Goal: Entertainment & Leisure: Consume media (video, audio)

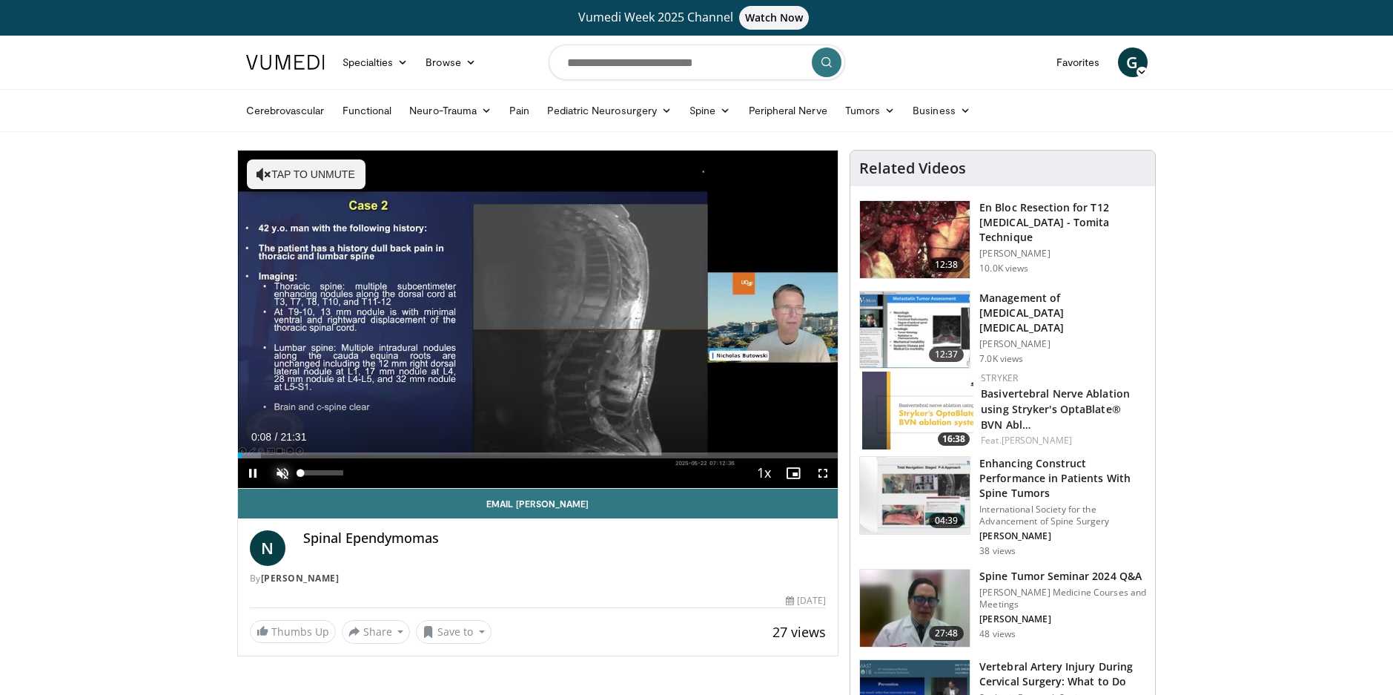
click at [280, 476] on span "Video Player" at bounding box center [283, 473] width 30 height 30
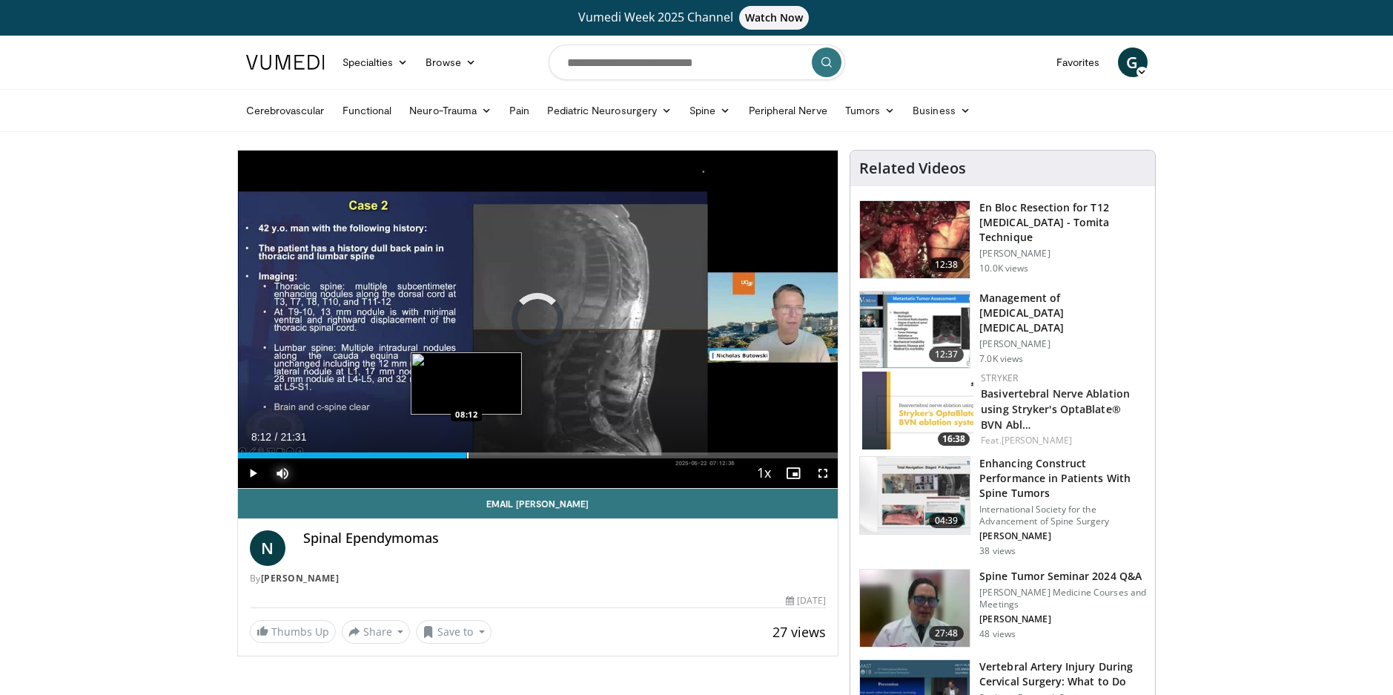
click at [466, 458] on div "Loaded : 35.57% 06:39 08:12" at bounding box center [538, 455] width 601 height 6
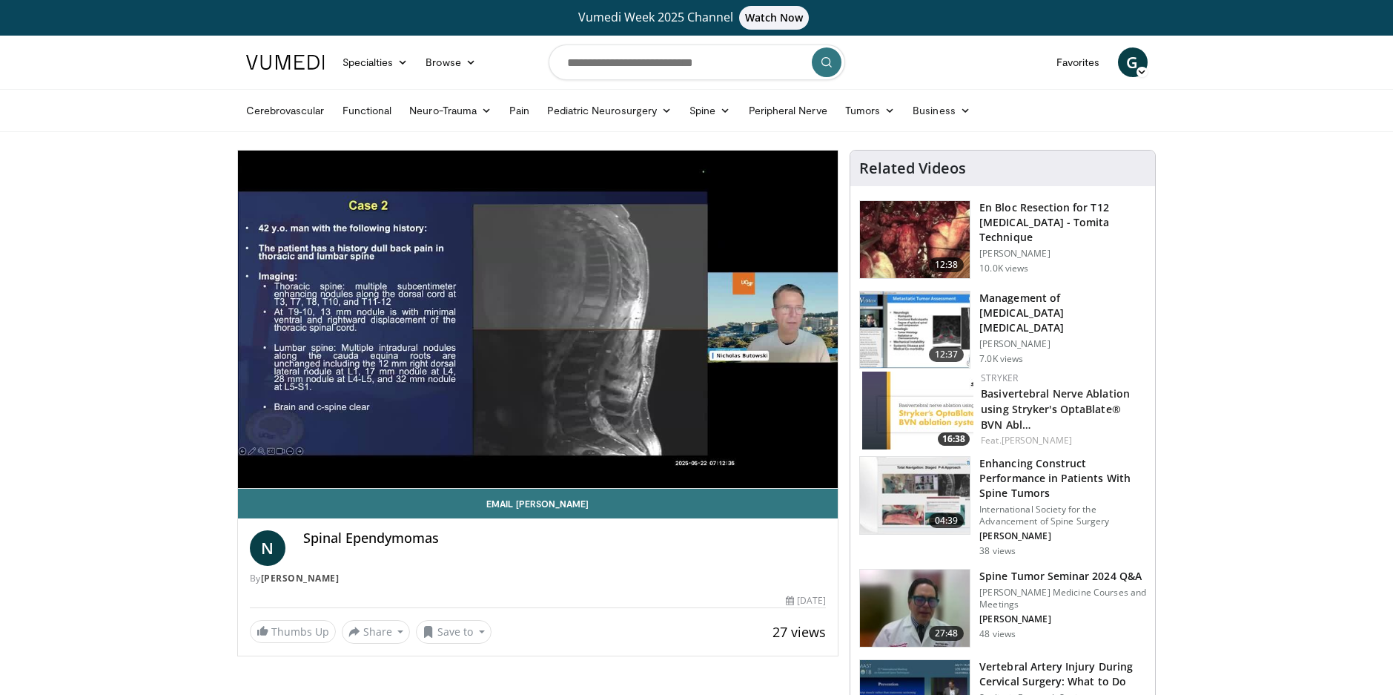
click at [529, 454] on div "10 seconds Tap to unmute" at bounding box center [538, 319] width 601 height 337
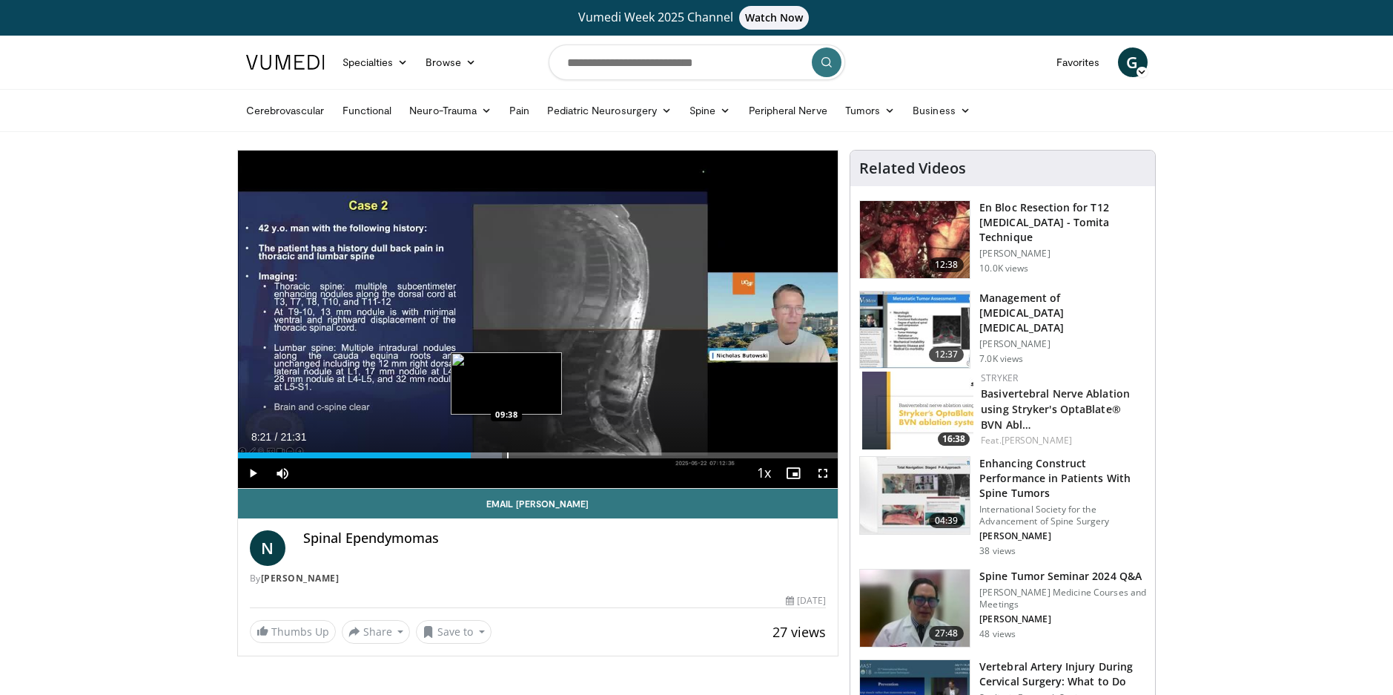
click at [507, 449] on div "Loaded : 44.08% 08:21 09:38" at bounding box center [538, 451] width 601 height 14
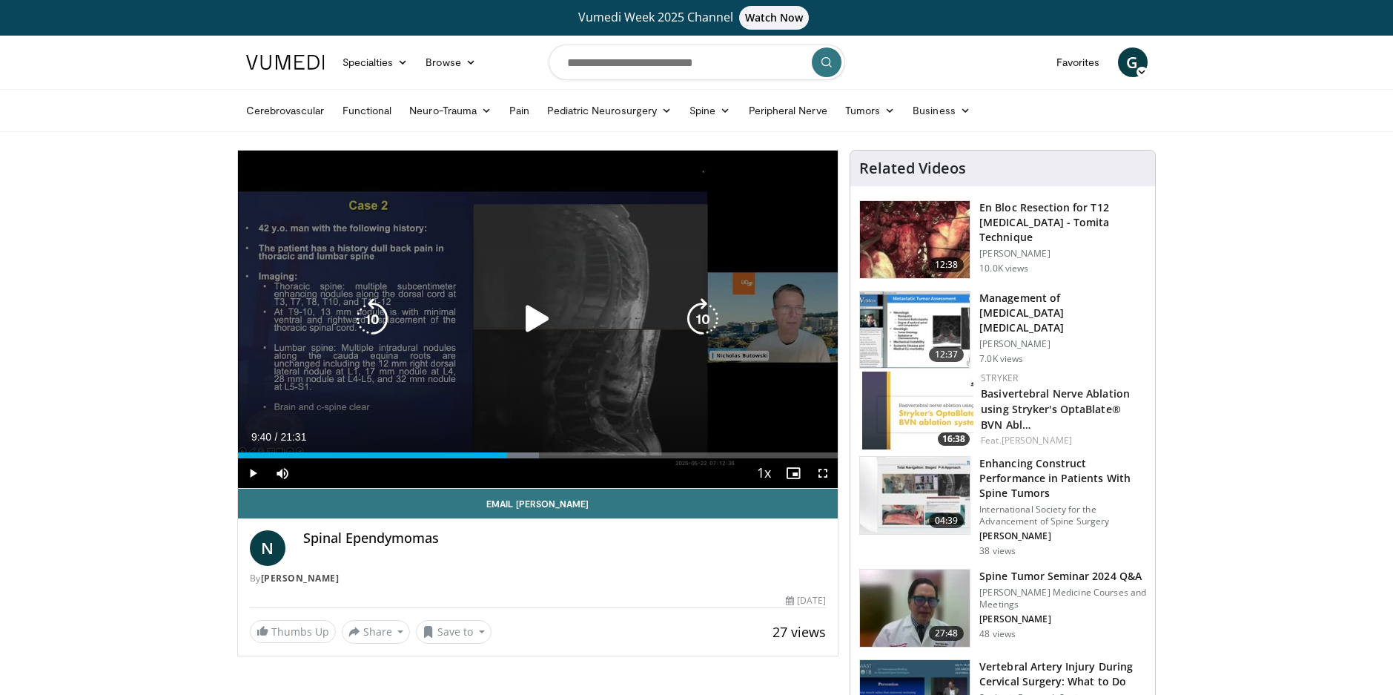
click at [536, 321] on icon "Video Player" at bounding box center [538, 319] width 42 height 42
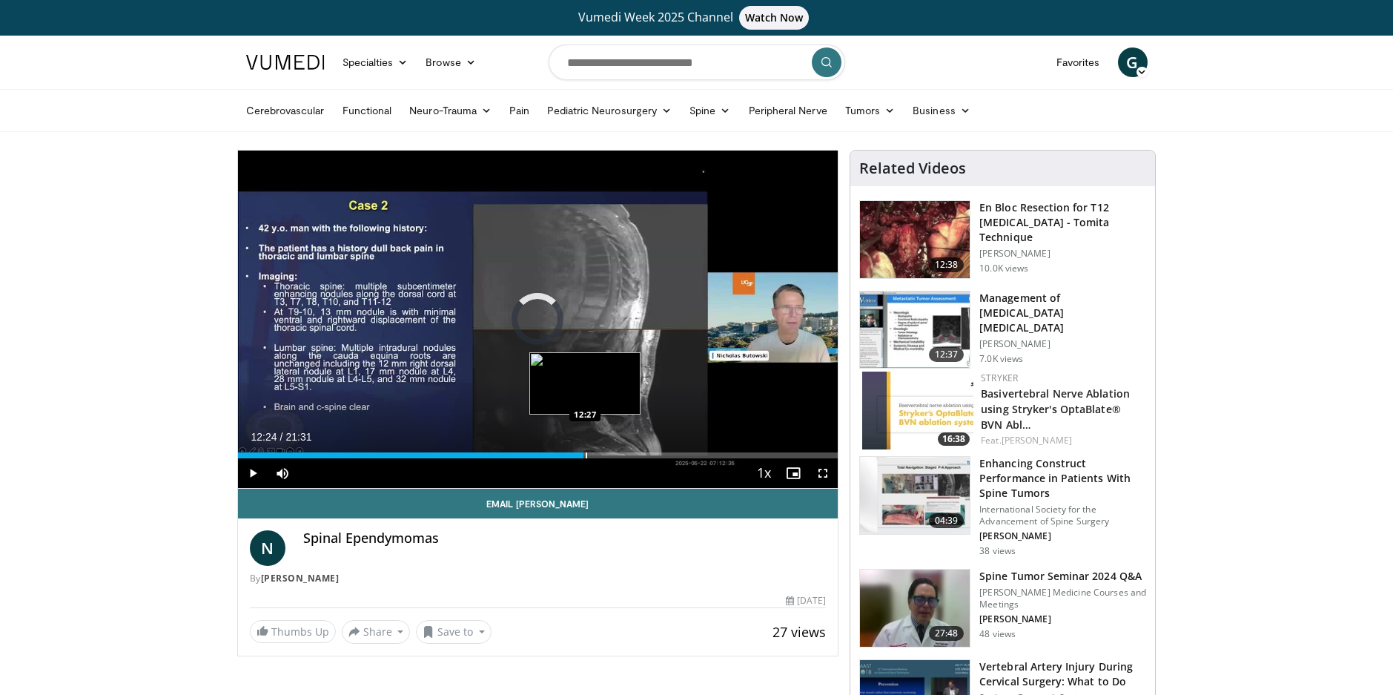
click at [586, 457] on div "Progress Bar" at bounding box center [586, 455] width 1 height 6
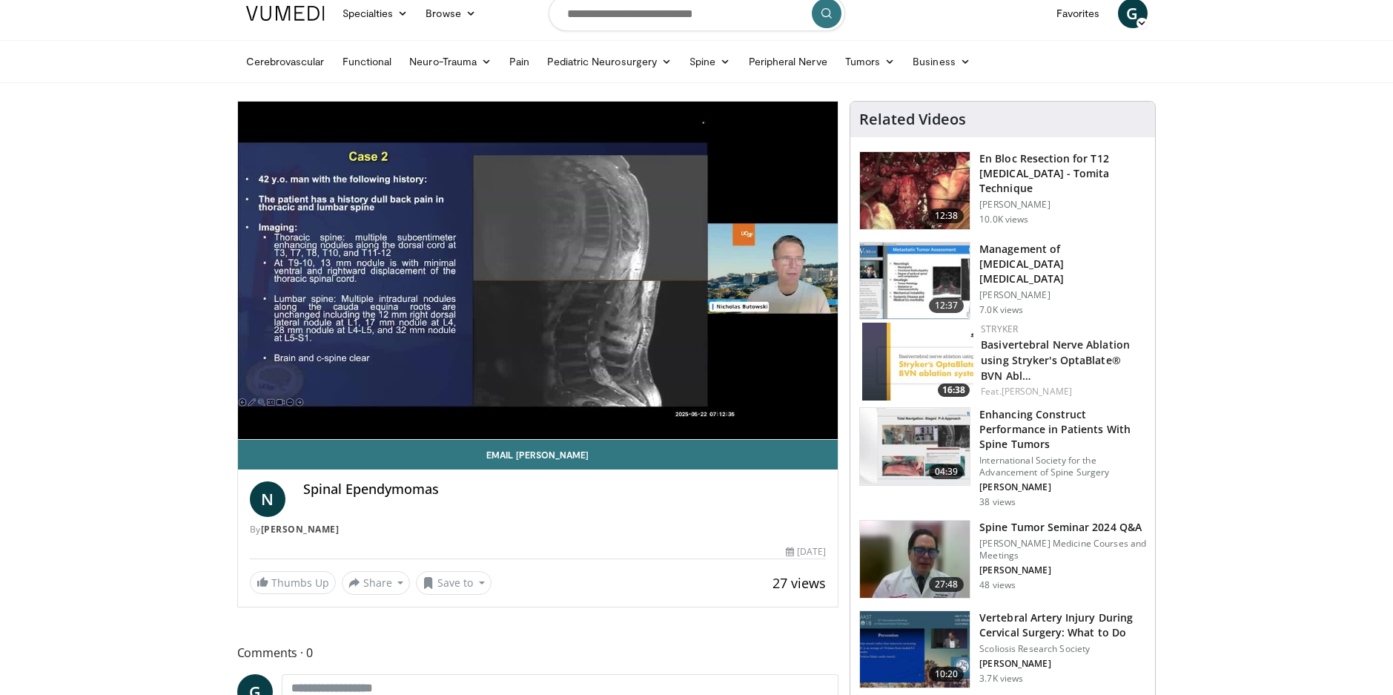
scroll to position [74, 0]
